Goal: Task Accomplishment & Management: Use online tool/utility

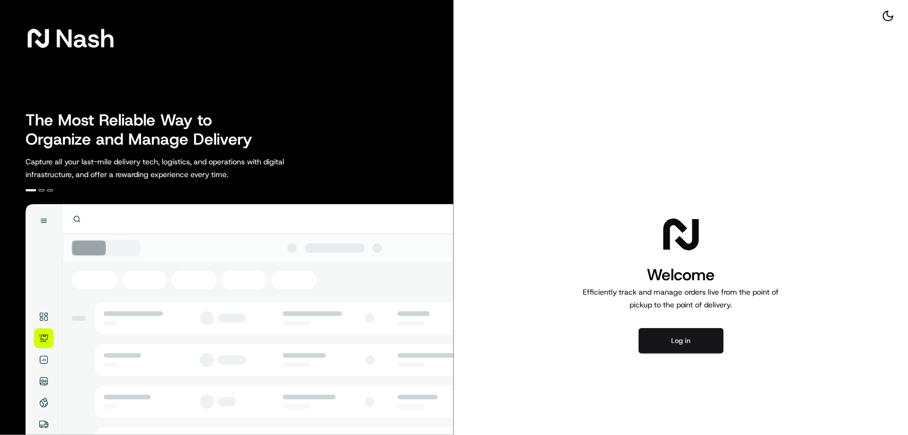
drag, startPoint x: 668, startPoint y: 326, endPoint x: 673, endPoint y: 342, distance: 16.7
click at [673, 342] on div "Welcome Efficiently track and manage orders live from the point of pickup to th…" at bounding box center [681, 284] width 454 height 568
click at [673, 342] on button "Log in" at bounding box center [681, 341] width 85 height 26
